Goal: Task Accomplishment & Management: Use online tool/utility

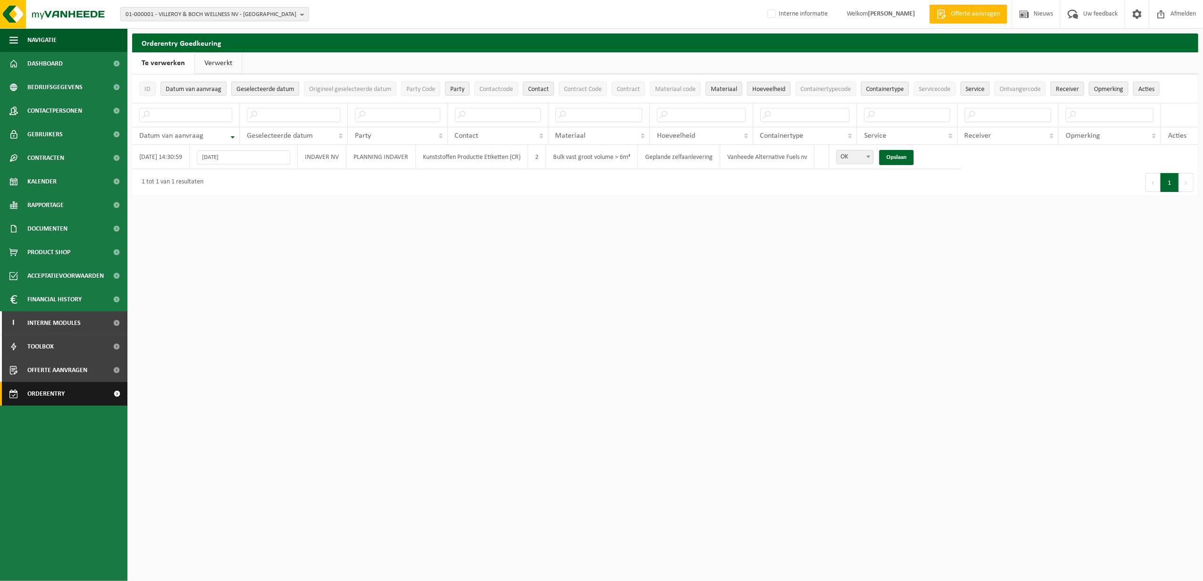
click at [57, 391] on span "Orderentry Goedkeuring" at bounding box center [66, 394] width 79 height 24
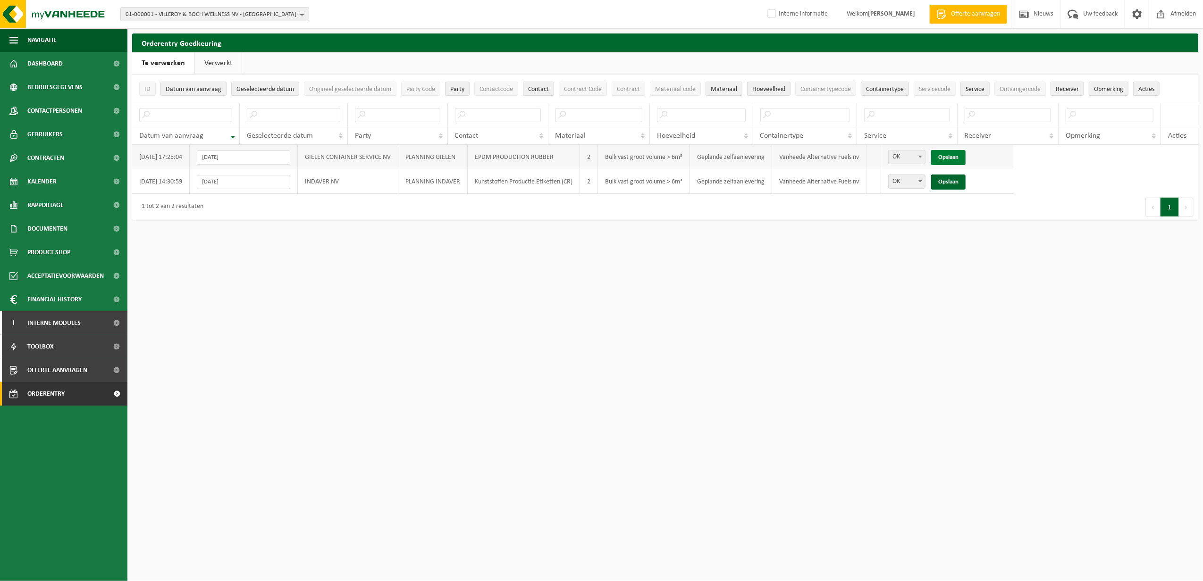
click at [950, 158] on link "Opslaan" at bounding box center [948, 157] width 34 height 15
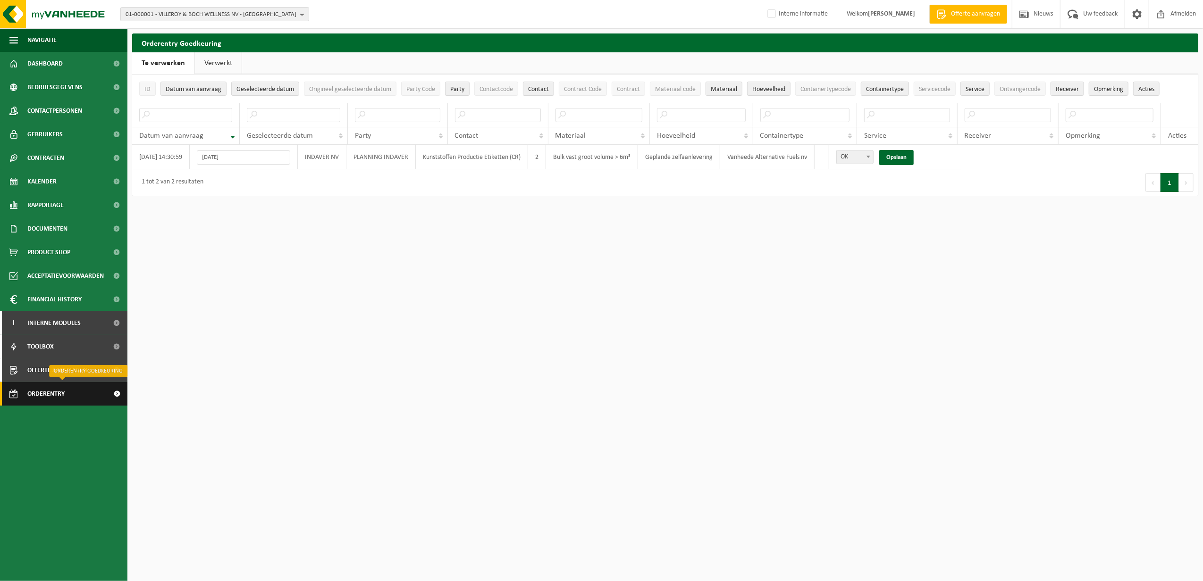
click at [52, 396] on span "Orderentry Goedkeuring" at bounding box center [66, 394] width 79 height 24
